Goal: Communication & Community: Answer question/provide support

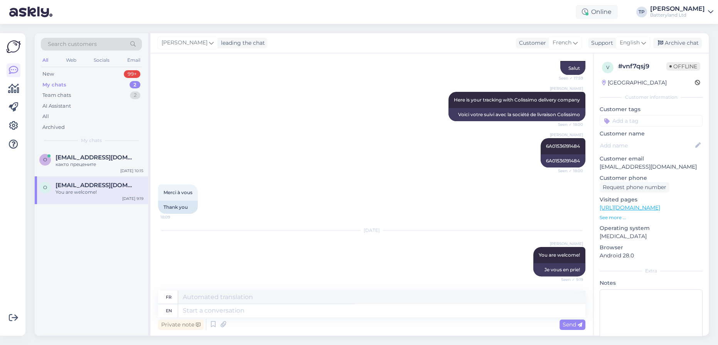
scroll to position [288, 0]
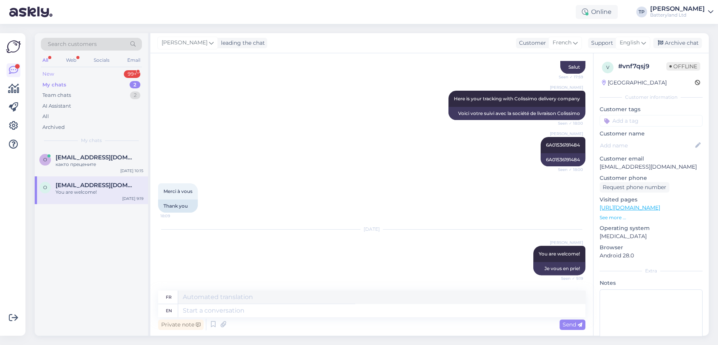
click at [118, 73] on div "New 99+" at bounding box center [91, 74] width 101 height 11
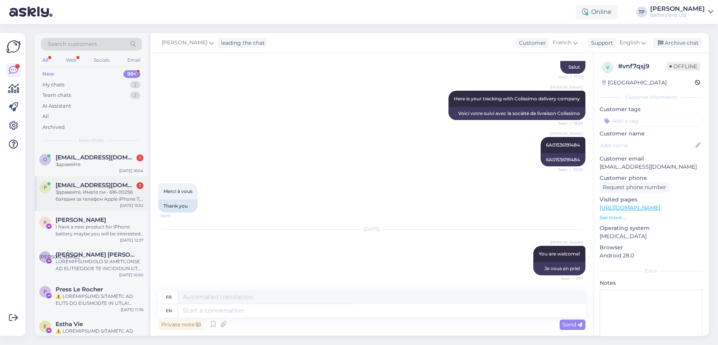
click at [108, 182] on span "[EMAIL_ADDRESS][DOMAIN_NAME]" at bounding box center [96, 185] width 80 height 7
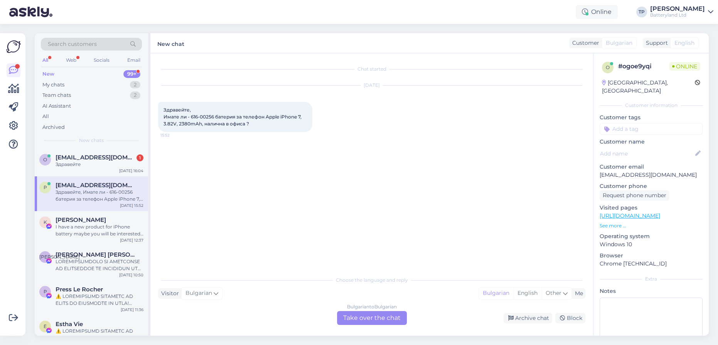
scroll to position [0, 0]
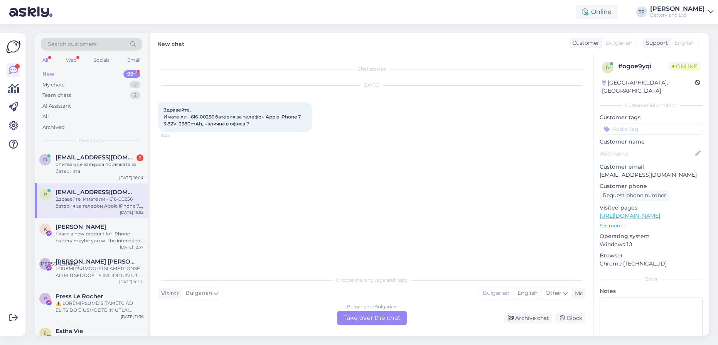
click at [363, 315] on div "Bulgarian to Bulgarian Take over the chat" at bounding box center [372, 318] width 70 height 14
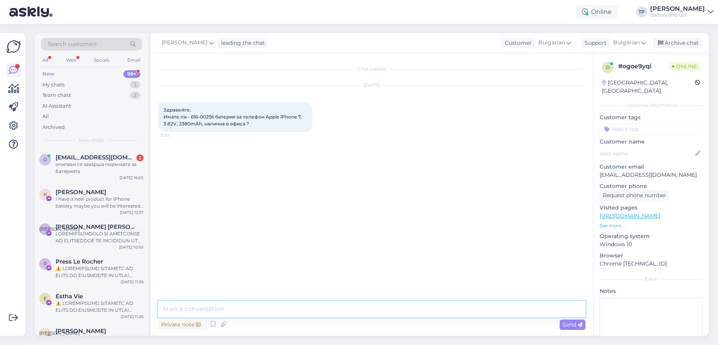
click at [273, 308] on textarea at bounding box center [371, 309] width 427 height 16
type textarea "Z"
type textarea "Здравейте, имаме 2 варианта батерии за този телефон"
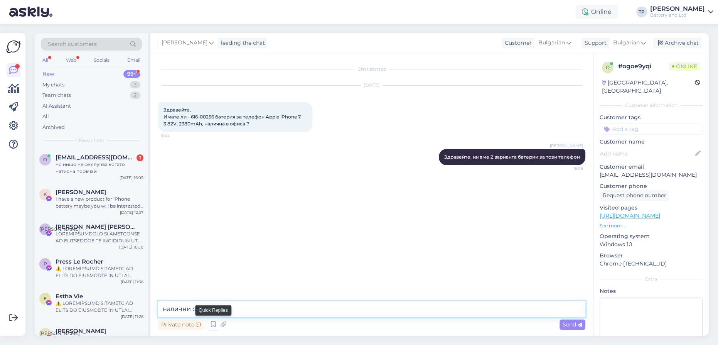
type textarea "налични са"
click at [109, 157] on span "[EMAIL_ADDRESS][DOMAIN_NAME]" at bounding box center [96, 157] width 80 height 7
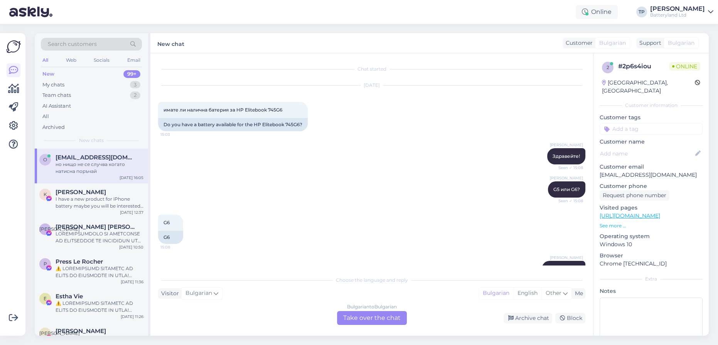
scroll to position [2857, 0]
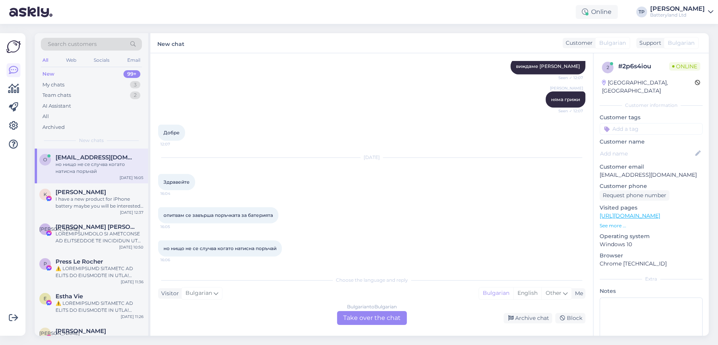
click at [360, 319] on div "Bulgarian to Bulgarian Take over the chat" at bounding box center [372, 318] width 70 height 14
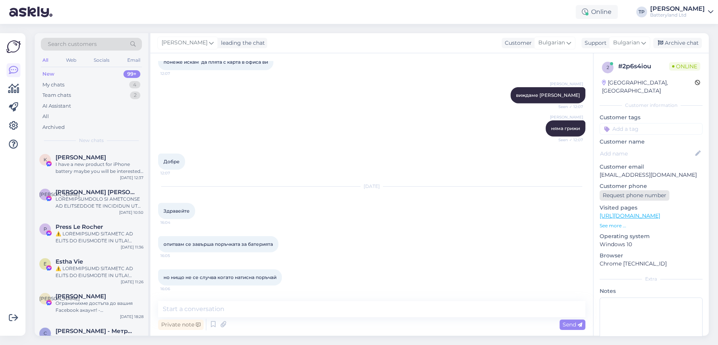
click at [633, 190] on div "Request phone number" at bounding box center [634, 195] width 70 height 10
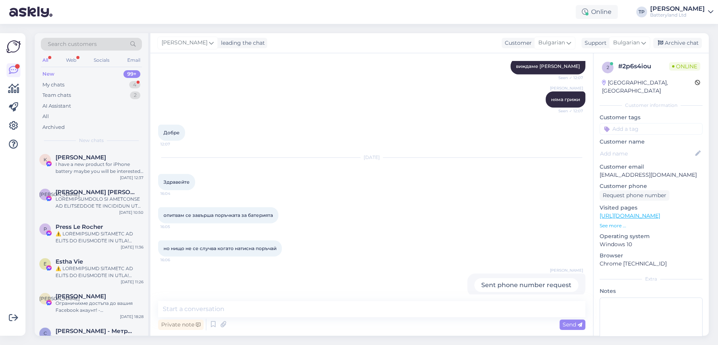
scroll to position [2868, 0]
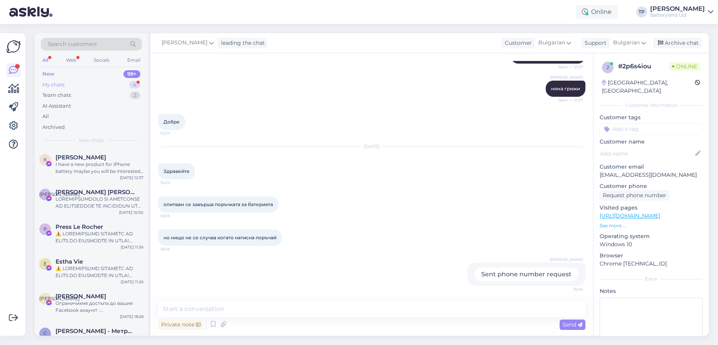
click at [109, 84] on div "My chats 4" at bounding box center [91, 84] width 101 height 11
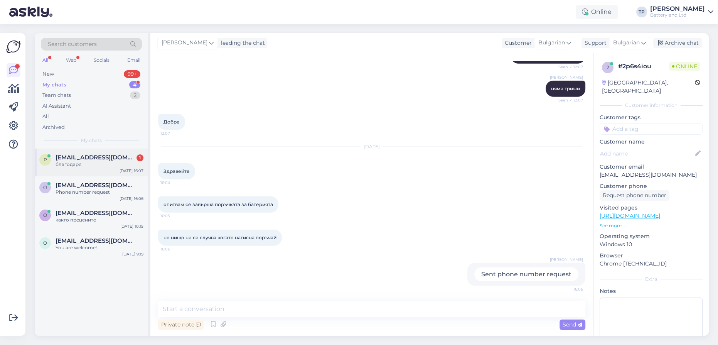
click at [109, 163] on div "[EMAIL_ADDRESS][DOMAIN_NAME] 1 благодаря" at bounding box center [100, 161] width 88 height 14
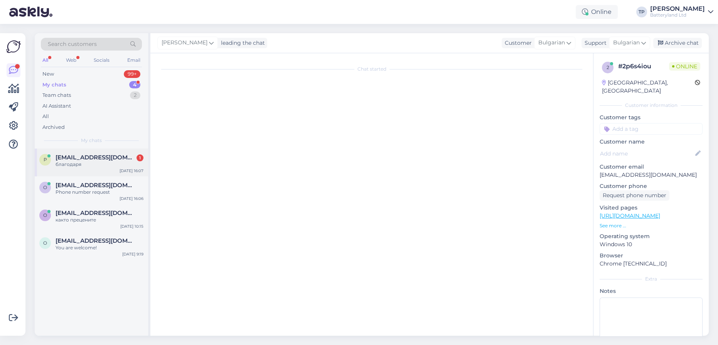
scroll to position [0, 0]
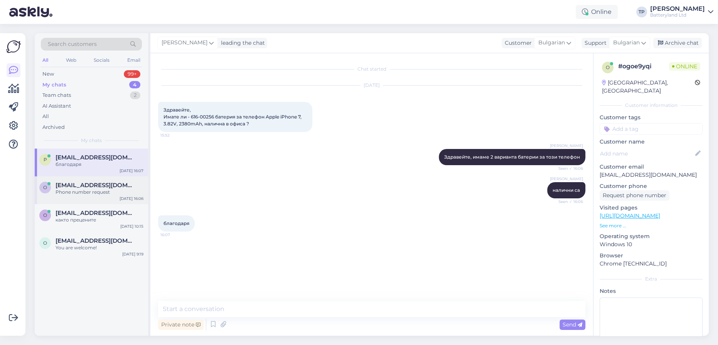
click at [86, 185] on span "[EMAIL_ADDRESS][DOMAIN_NAME]" at bounding box center [96, 185] width 80 height 7
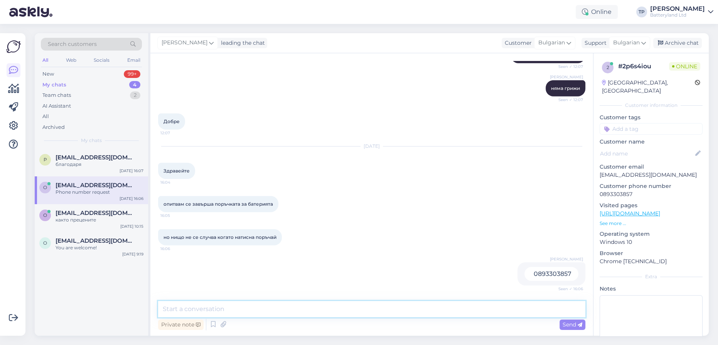
click at [215, 309] on textarea at bounding box center [371, 309] width 427 height 16
type textarea "При мен през Google Chrome няма проблем с пускането на поръчки"
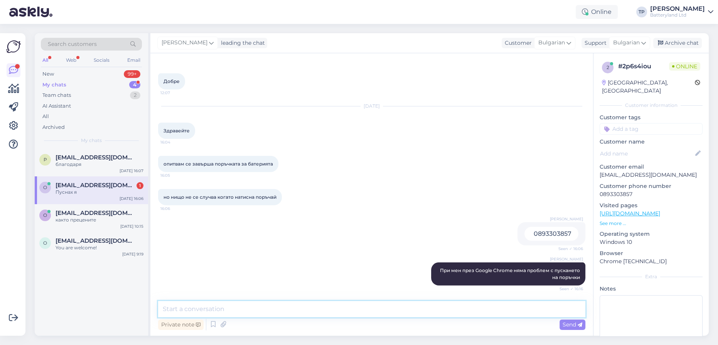
scroll to position [2942, 0]
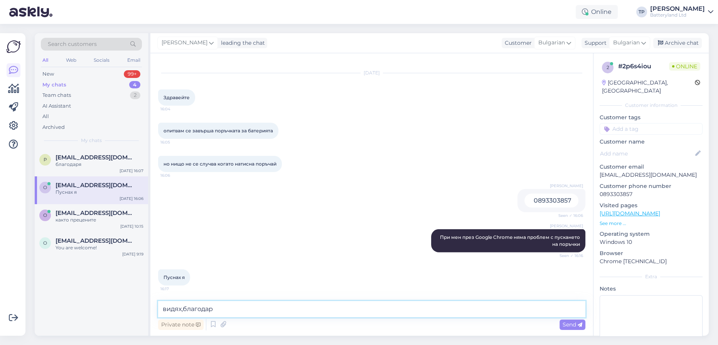
type textarea "видях,благодаря"
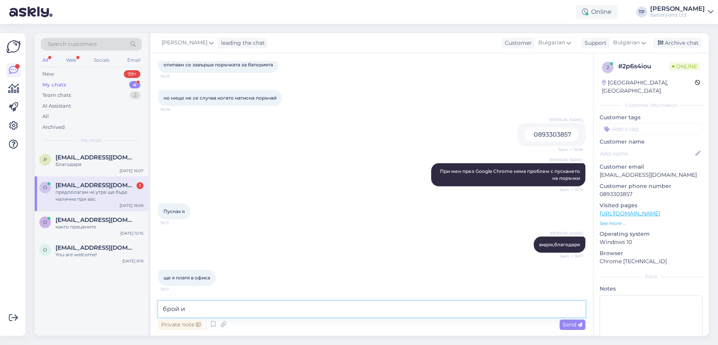
scroll to position [3041, 0]
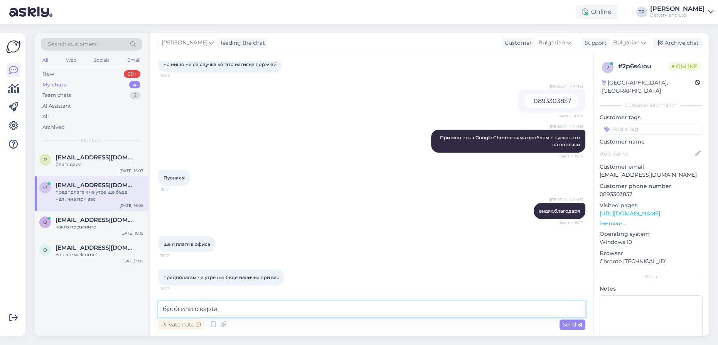
type textarea "брой или с карта?"
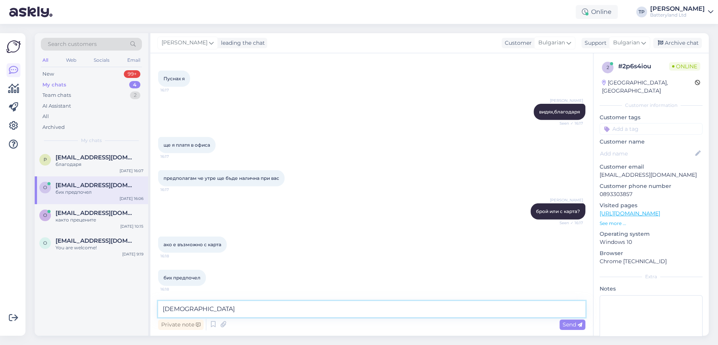
scroll to position [3174, 0]
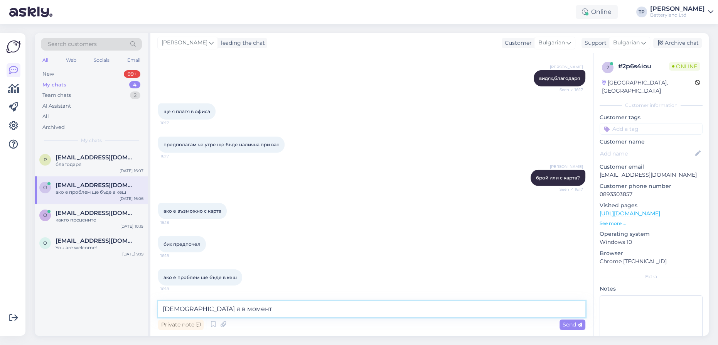
type textarea "[DEMOGRAPHIC_DATA] я в момента"
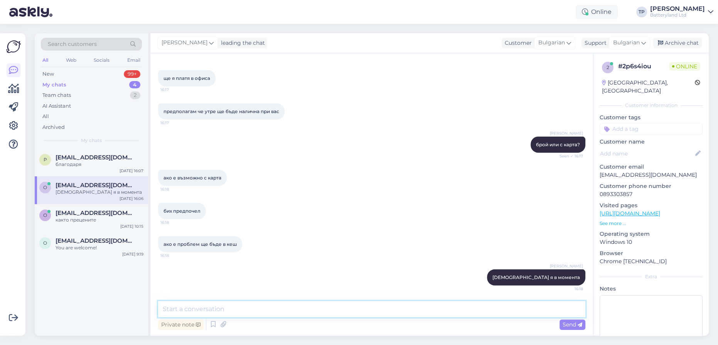
click at [318, 311] on textarea at bounding box center [371, 309] width 427 height 16
type textarea "ОК, смених начина на плащане с карта, няма грижи"
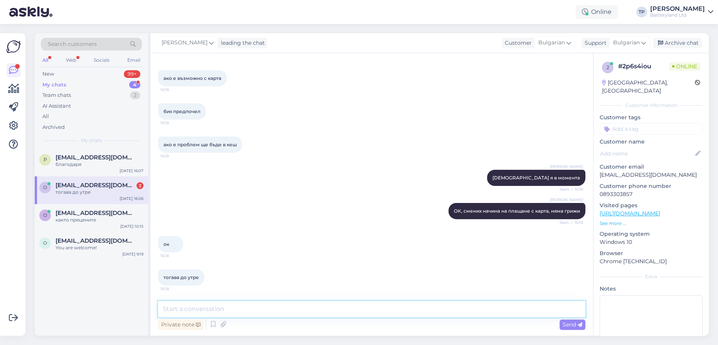
scroll to position [3306, 0]
type textarea "до утре"
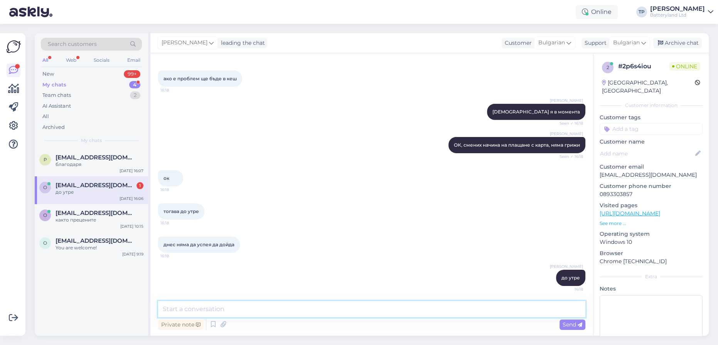
scroll to position [3372, 0]
click at [208, 307] on textarea at bounding box center [371, 309] width 427 height 16
click at [100, 84] on div "My chats 4" at bounding box center [91, 84] width 101 height 11
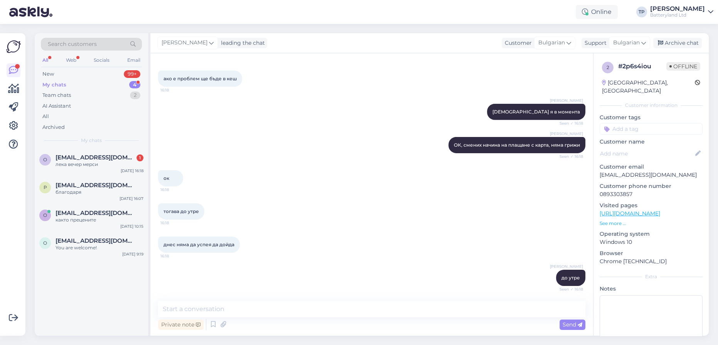
scroll to position [3405, 0]
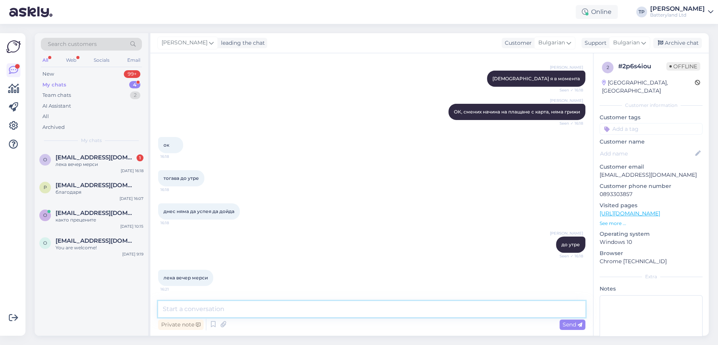
click at [205, 310] on textarea at bounding box center [371, 309] width 427 height 16
type textarea "I"
type textarea "И на вас!"
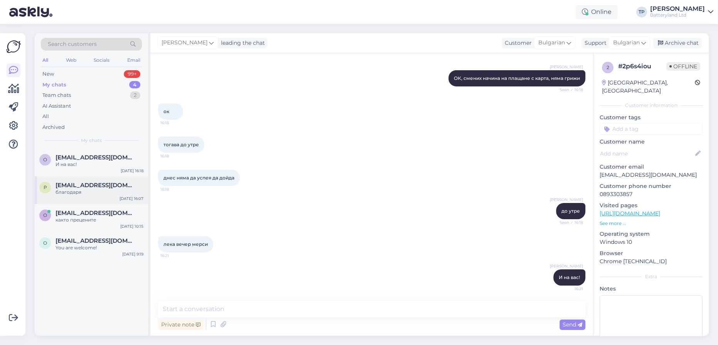
click at [90, 186] on span "[EMAIL_ADDRESS][DOMAIN_NAME]" at bounding box center [96, 185] width 80 height 7
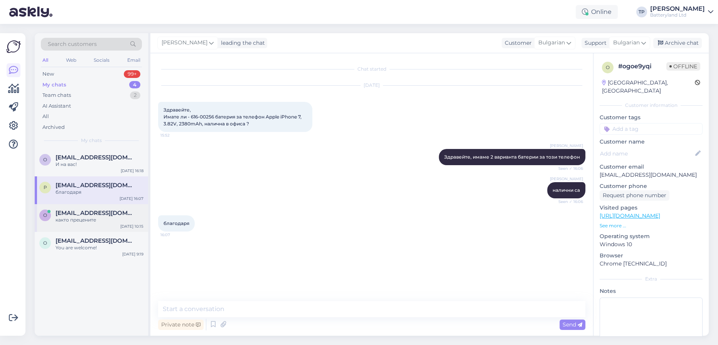
click at [94, 211] on div "[EMAIL_ADDRESS][DOMAIN_NAME] както прецените" at bounding box center [100, 216] width 88 height 14
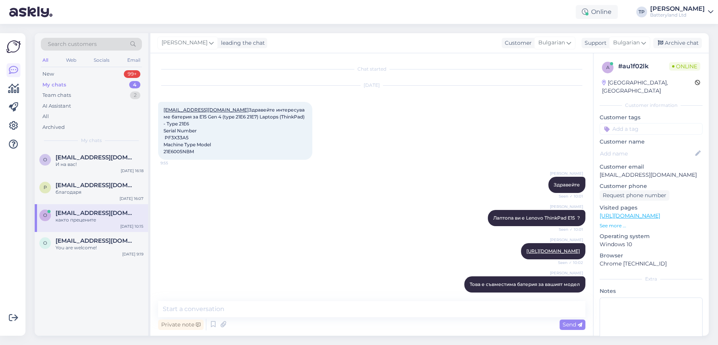
scroll to position [174, 0]
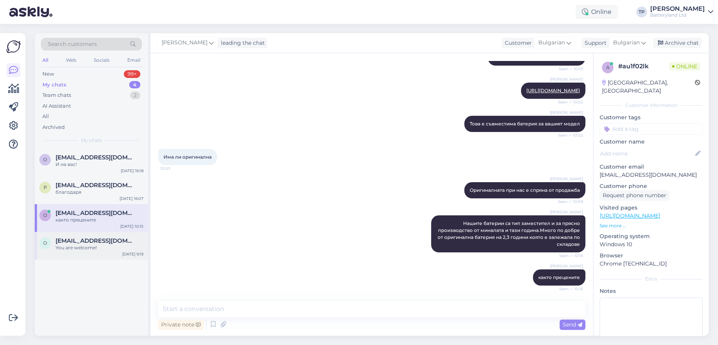
click at [93, 237] on span "[EMAIL_ADDRESS][DOMAIN_NAME]" at bounding box center [96, 240] width 80 height 7
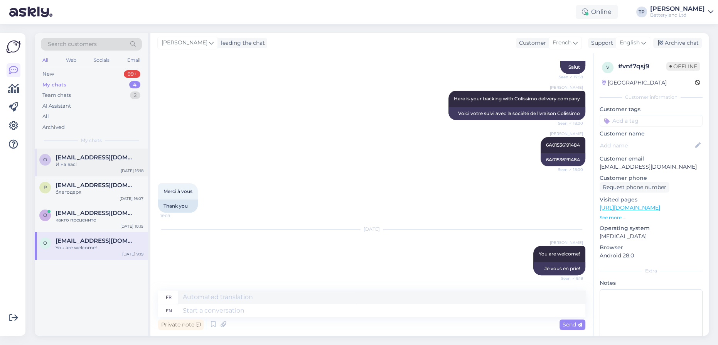
click at [78, 154] on span "[EMAIL_ADDRESS][DOMAIN_NAME]" at bounding box center [96, 157] width 80 height 7
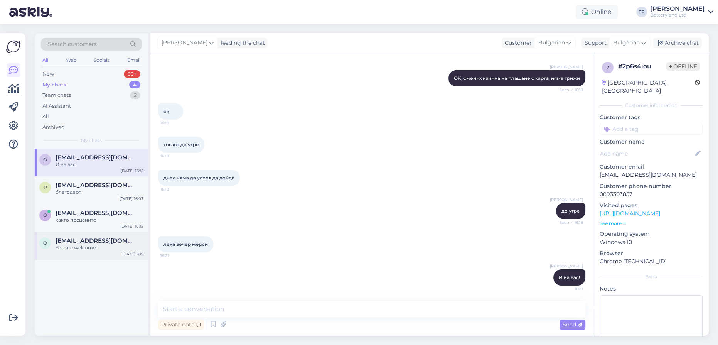
click at [99, 239] on div "[EMAIL_ADDRESS][DOMAIN_NAME] You are welcome!" at bounding box center [100, 244] width 88 height 14
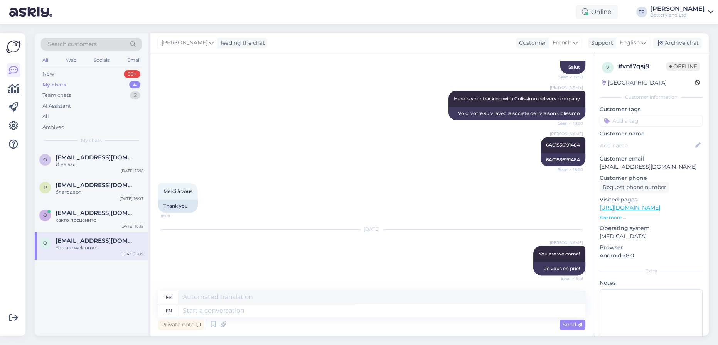
click at [96, 84] on div "My chats 4" at bounding box center [91, 84] width 101 height 11
click at [113, 209] on span "[EMAIL_ADDRESS][DOMAIN_NAME]" at bounding box center [96, 212] width 80 height 7
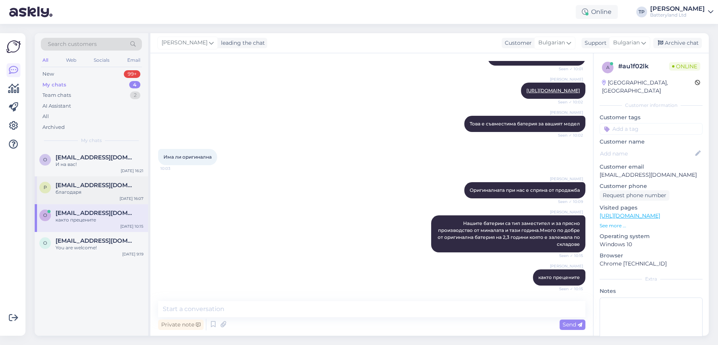
click at [103, 183] on span "[EMAIL_ADDRESS][DOMAIN_NAME]" at bounding box center [96, 185] width 80 height 7
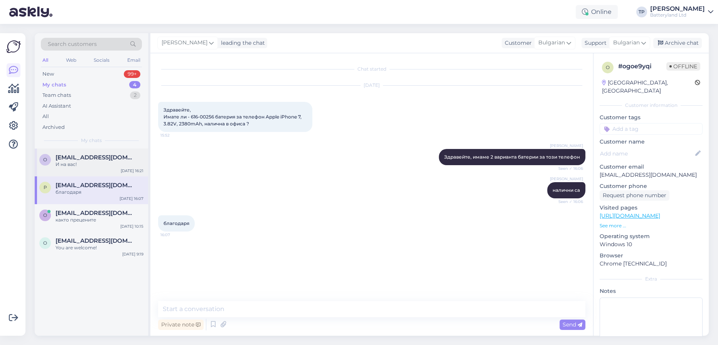
scroll to position [0, 0]
click at [99, 159] on span "[EMAIL_ADDRESS][DOMAIN_NAME]" at bounding box center [96, 157] width 80 height 7
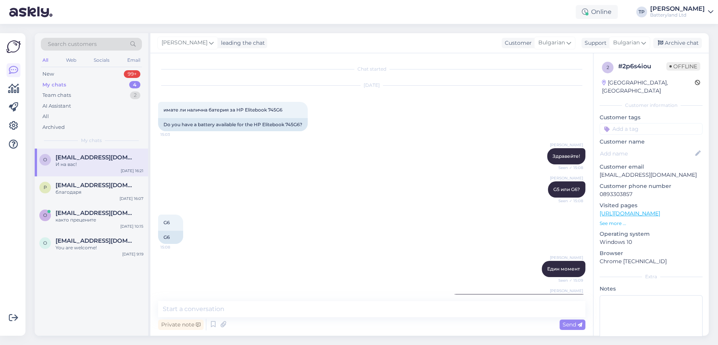
scroll to position [3439, 0]
